Goal: Task Accomplishment & Management: Manage account settings

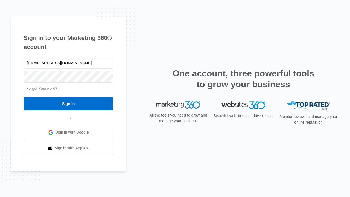
type input "[EMAIL_ADDRESS][DOMAIN_NAME]"
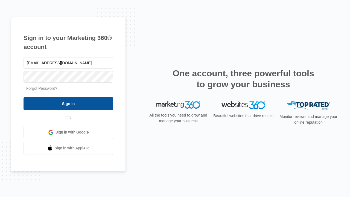
click at [68, 103] on input "Sign In" at bounding box center [68, 103] width 90 height 13
